Goal: Information Seeking & Learning: Learn about a topic

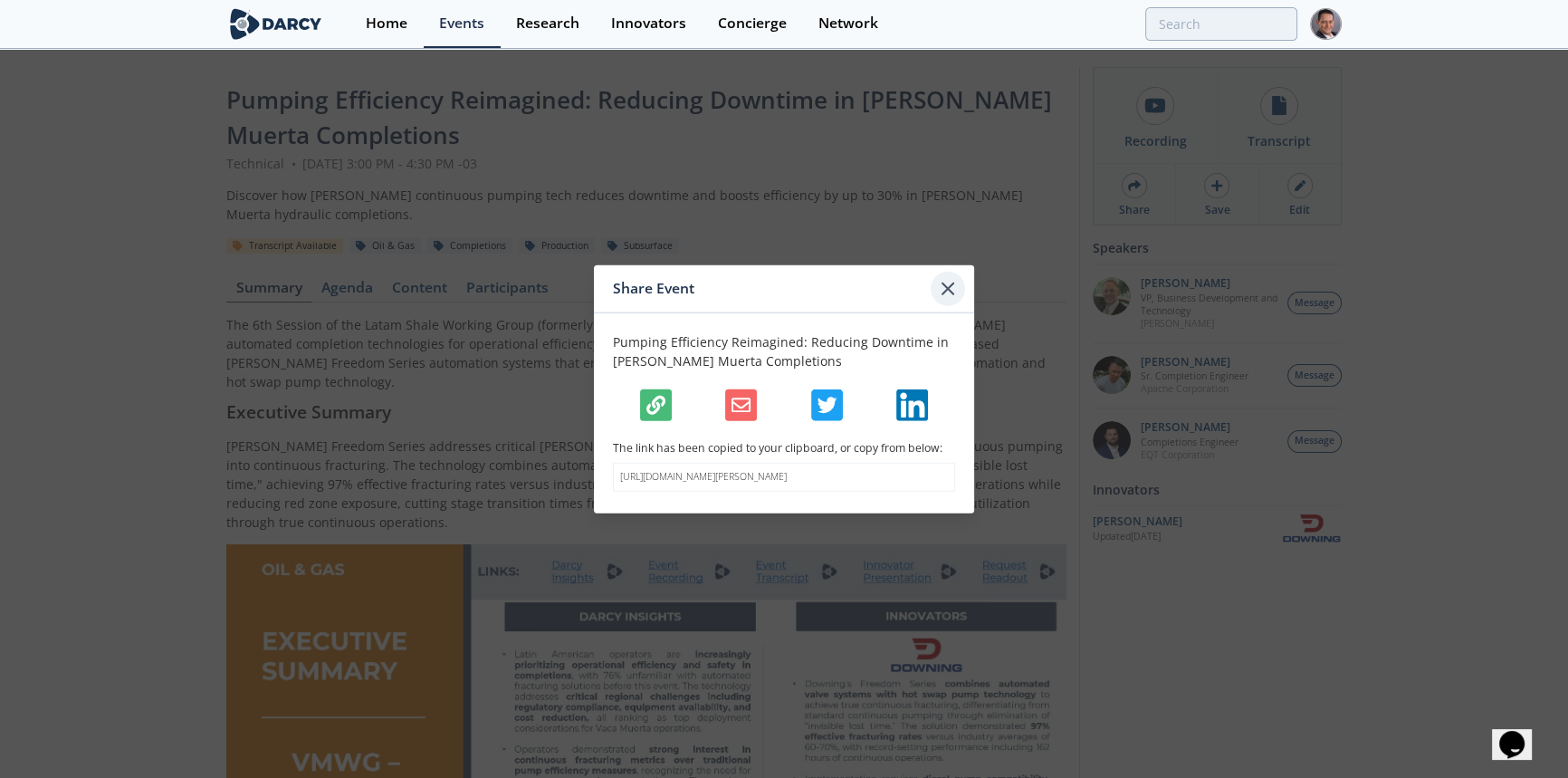
click at [949, 278] on icon at bounding box center [948, 288] width 22 height 22
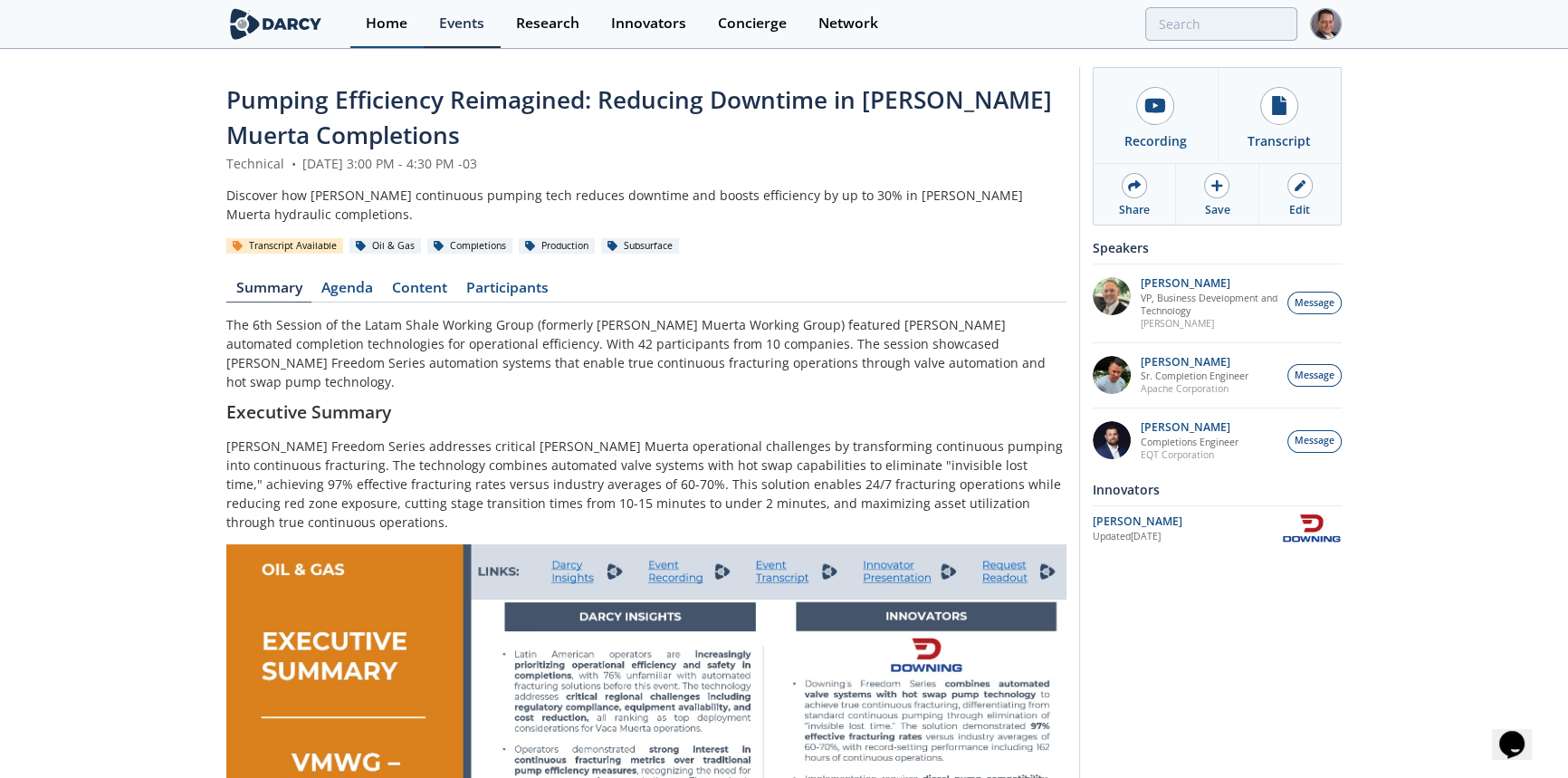
click at [394, 22] on div "Home" at bounding box center [386, 24] width 41 height 15
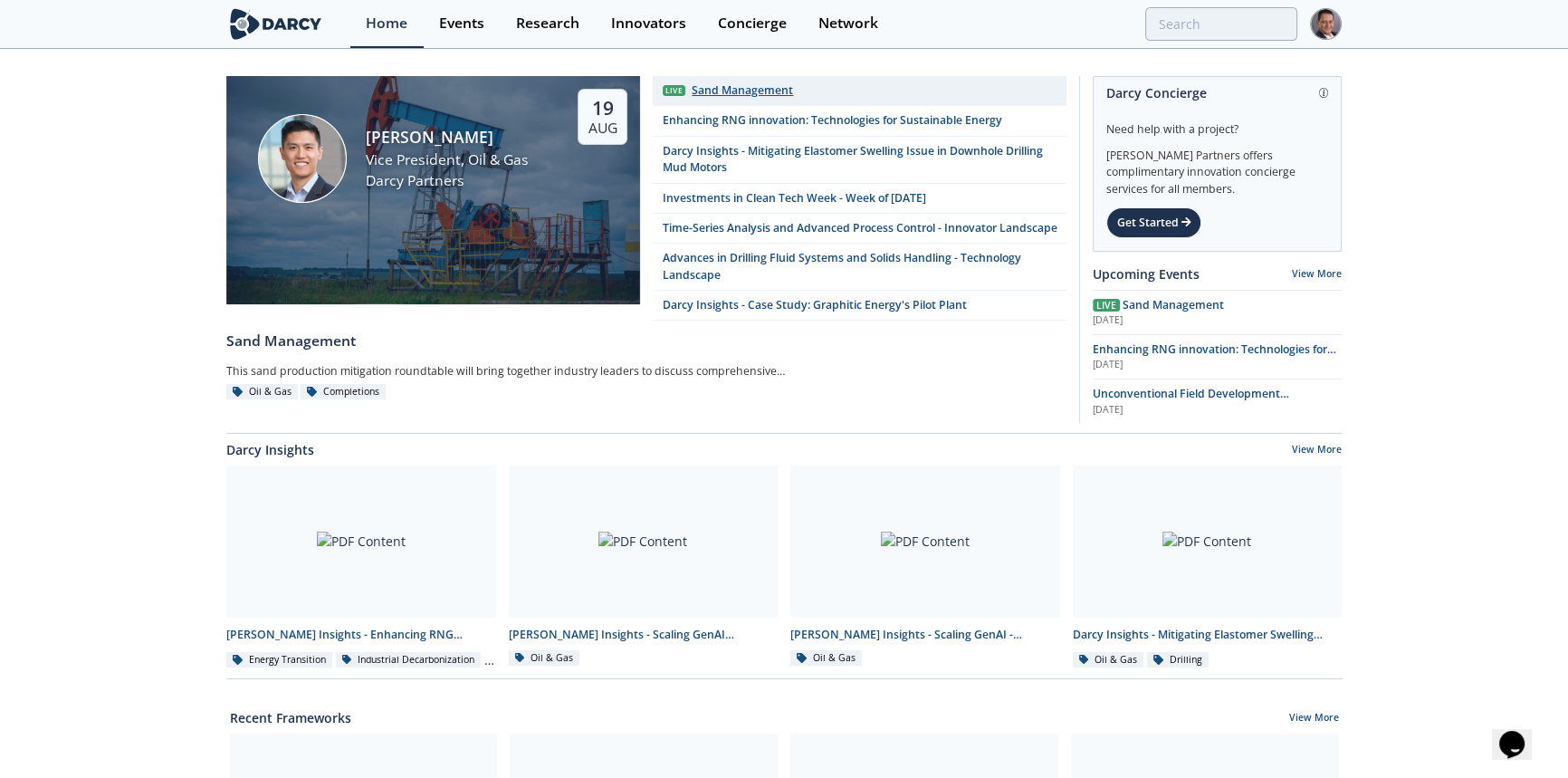
click at [735, 89] on div "Sand Management" at bounding box center [741, 90] width 101 height 17
